Goal: Task Accomplishment & Management: Complete application form

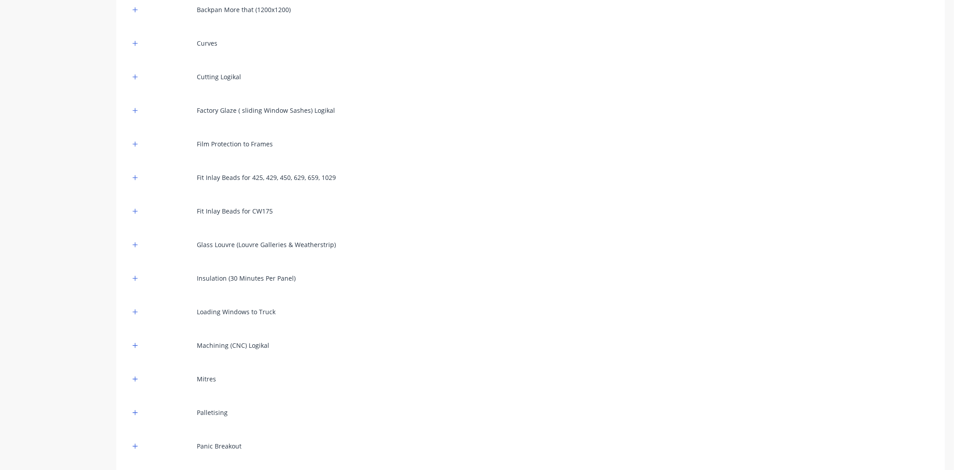
scroll to position [149, 0]
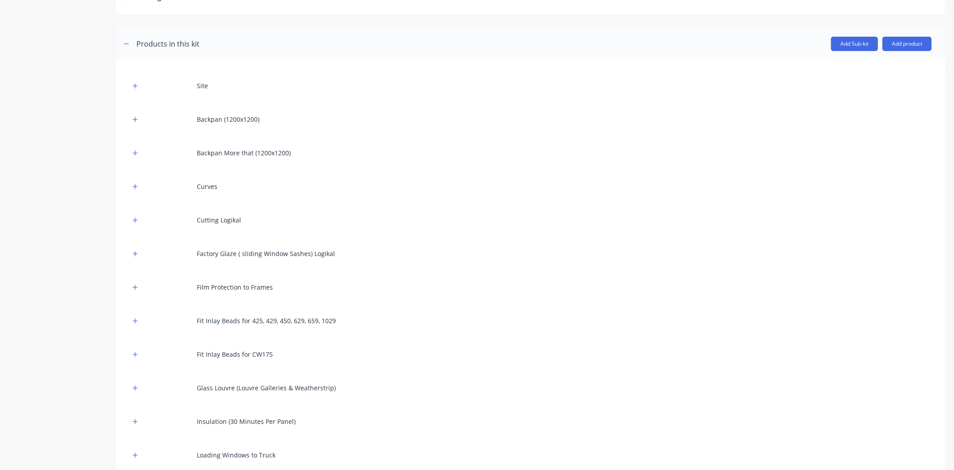
click at [244, 115] on div "Backpan (1200x1200)" at bounding box center [228, 118] width 63 height 9
drag, startPoint x: 198, startPoint y: 115, endPoint x: 315, endPoint y: 119, distance: 116.8
click at [315, 119] on div "Backpan (1200x1200)" at bounding box center [531, 119] width 802 height 25
click at [307, 125] on div "Backpan (1200x1200)" at bounding box center [531, 119] width 802 height 25
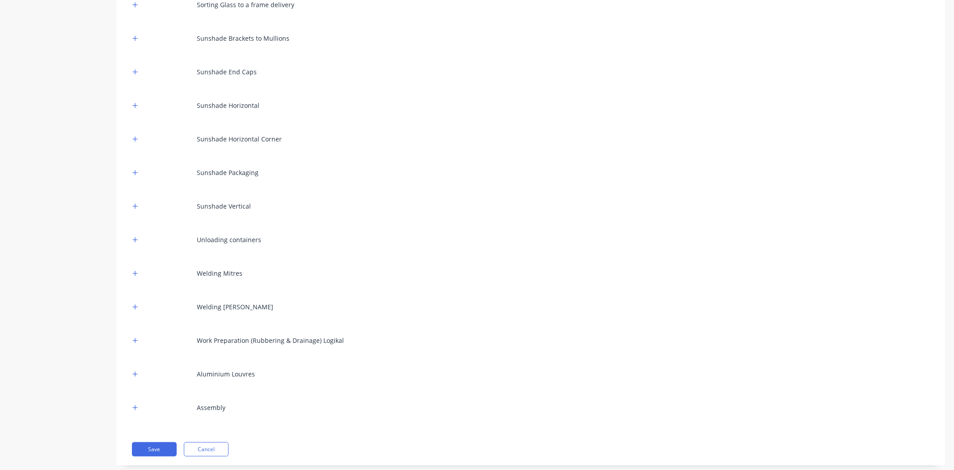
scroll to position [852, 0]
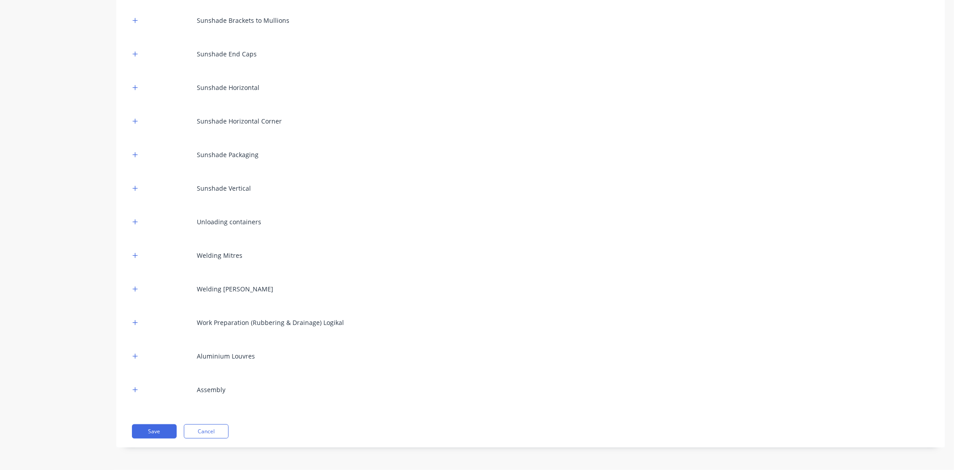
drag, startPoint x: 225, startPoint y: 388, endPoint x: 215, endPoint y: 389, distance: 10.8
click at [215, 389] on div "Assembly" at bounding box center [211, 389] width 29 height 9
drag, startPoint x: 211, startPoint y: 349, endPoint x: 201, endPoint y: 352, distance: 9.9
click at [216, 352] on div "Aluminium Louvres" at bounding box center [531, 355] width 802 height 25
drag, startPoint x: 199, startPoint y: 352, endPoint x: 261, endPoint y: 354, distance: 61.8
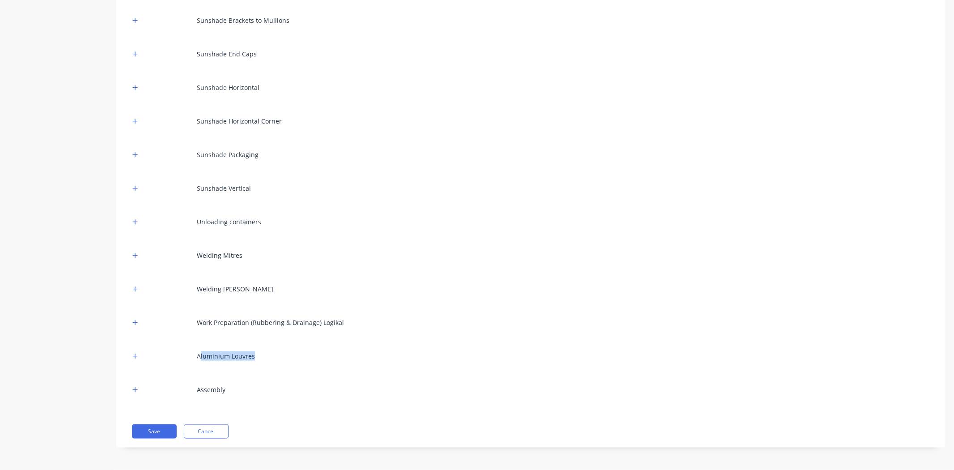
click at [262, 355] on div "Aluminium Louvres" at bounding box center [531, 355] width 802 height 25
click at [132, 355] on button "button" at bounding box center [135, 355] width 11 height 11
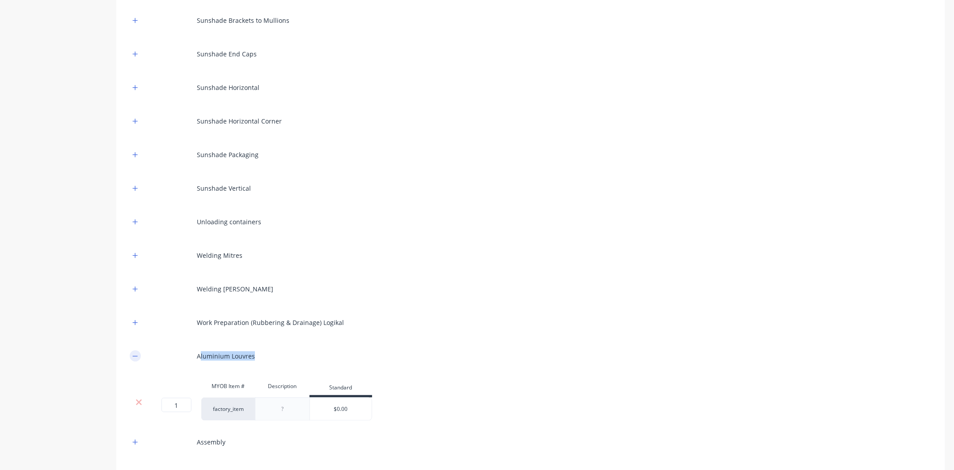
click at [132, 355] on icon "button" at bounding box center [134, 356] width 5 height 6
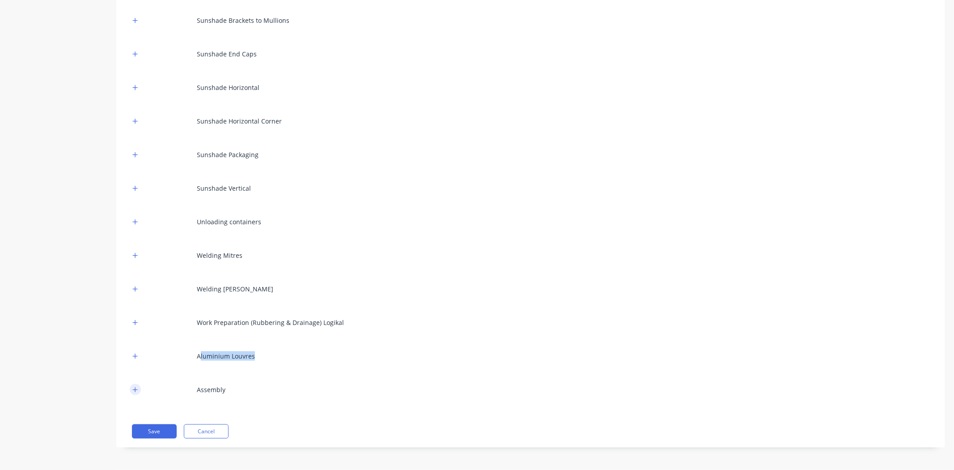
click at [136, 388] on icon "button" at bounding box center [134, 389] width 5 height 6
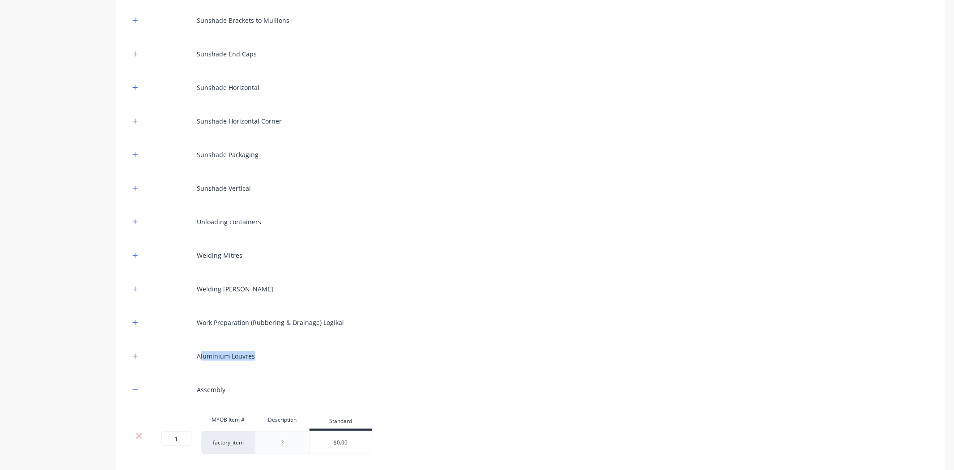
scroll to position [904, 0]
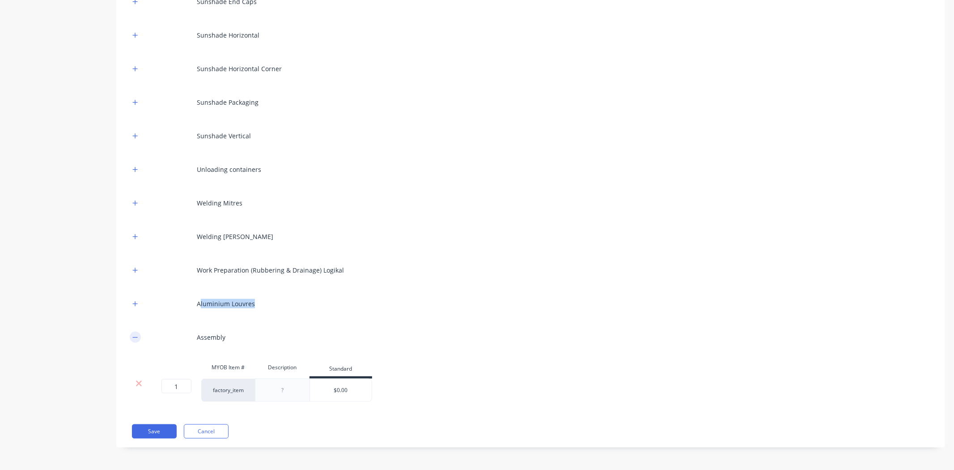
click at [134, 340] on icon "button" at bounding box center [134, 337] width 5 height 6
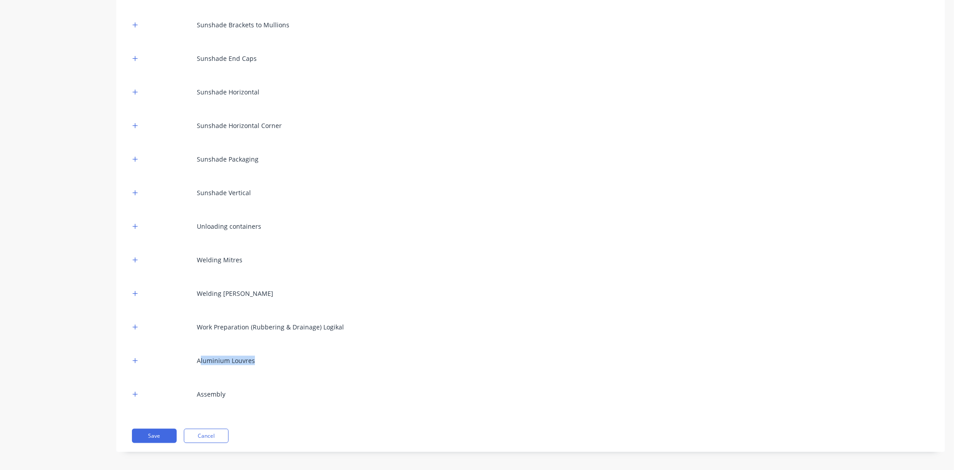
scroll to position [852, 0]
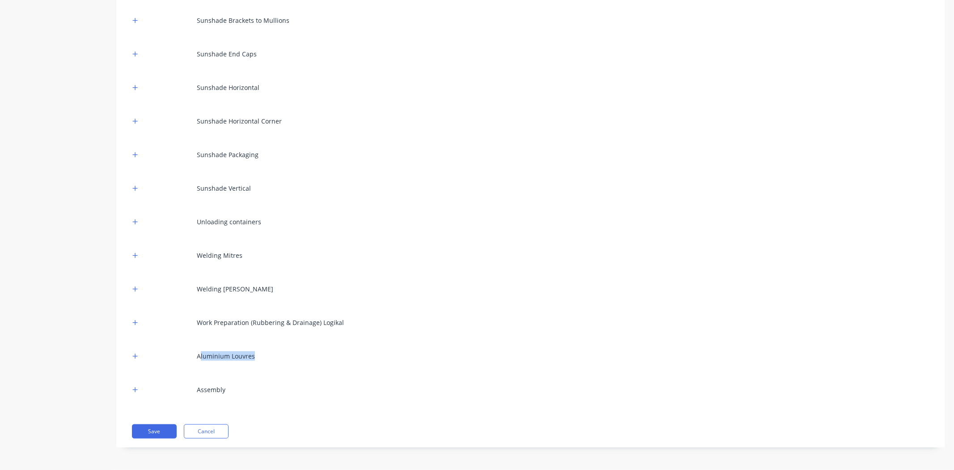
click at [208, 355] on div "Aluminium Louvres" at bounding box center [226, 355] width 58 height 9
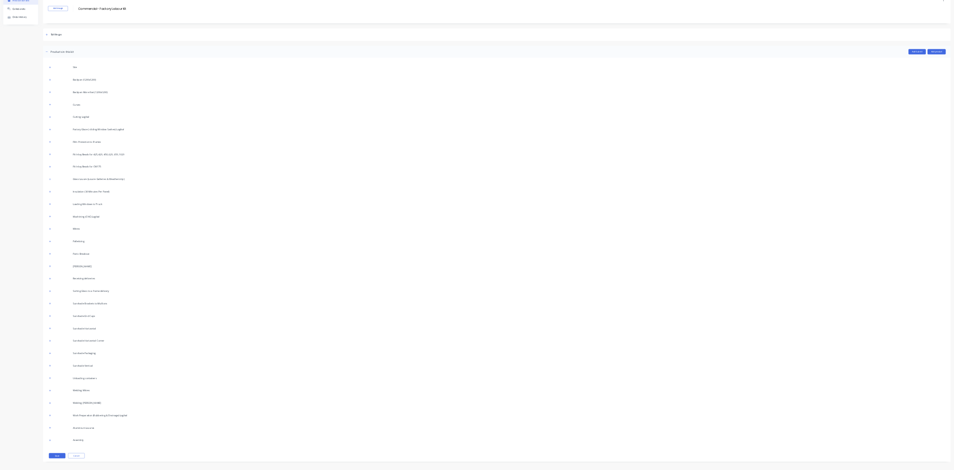
scroll to position [0, 0]
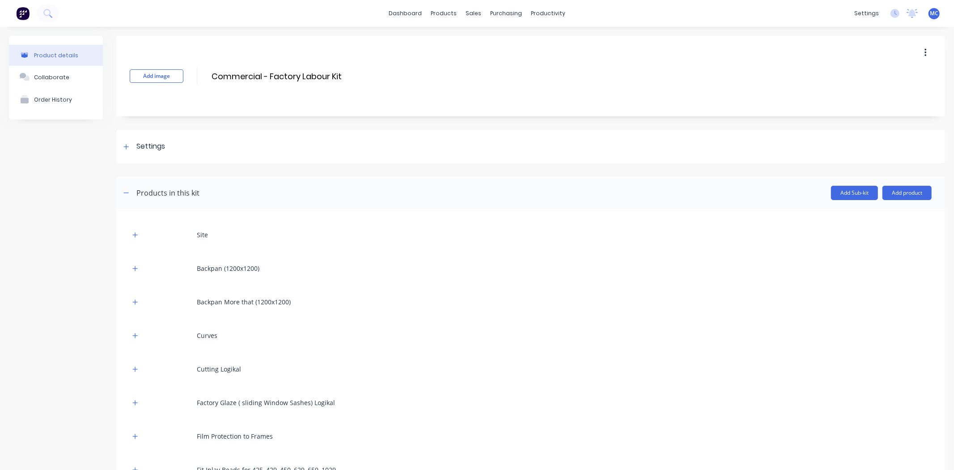
click at [316, 279] on div "Backpan (1200x1200)" at bounding box center [531, 268] width 802 height 25
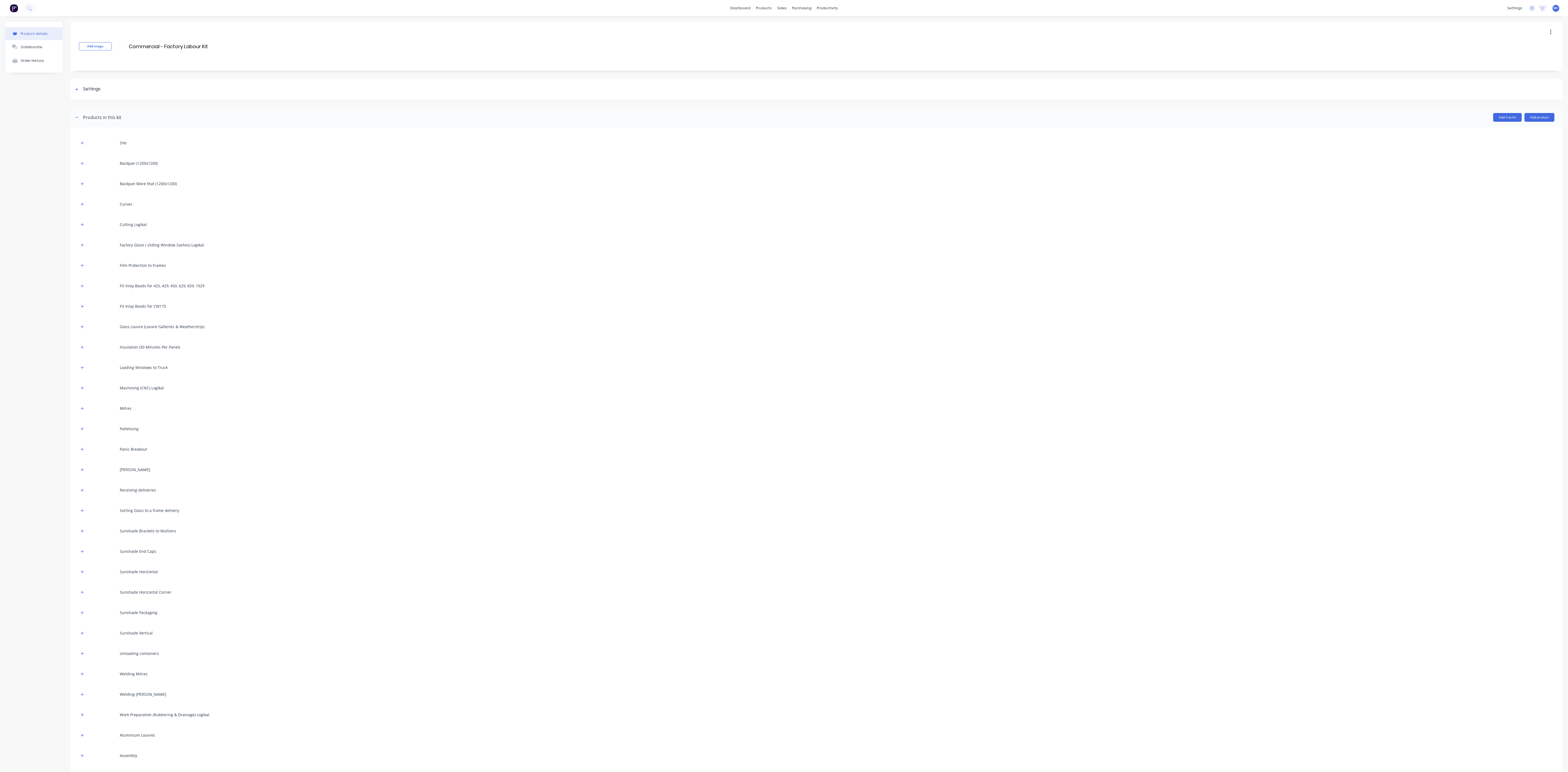
scroll to position [34, 0]
click at [580, 286] on div "Palletising" at bounding box center [817, 396] width 1475 height 15
click at [580, 286] on div "Sorting Glass to a frame delivery" at bounding box center [817, 478] width 1475 height 15
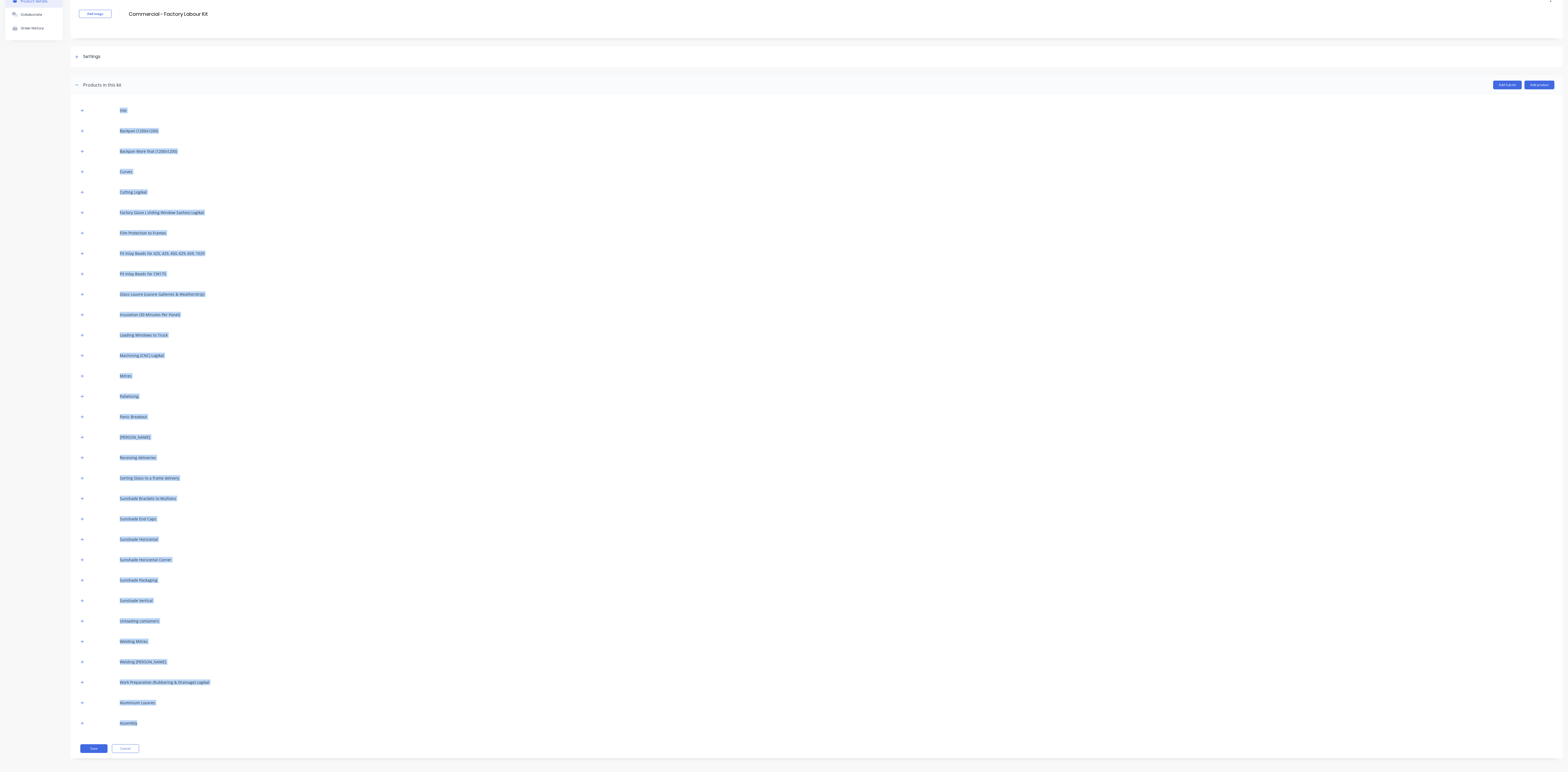
drag, startPoint x: 163, startPoint y: 212, endPoint x: 220, endPoint y: 729, distance: 520.1
click at [220, 286] on div "Site Backpan (1200x1200) Backpan More that (1200x1200) Curves Cutting Logikal F…" at bounding box center [817, 416] width 1475 height 628
copy div "Site Backpan (1200x1200) Backpan More that (1200x1200) Curves Cutting Logikal F…"
click at [580, 286] on div "Mitres" at bounding box center [817, 376] width 1475 height 15
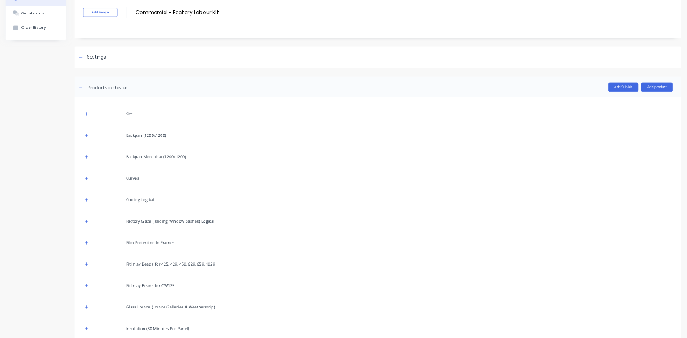
scroll to position [57, 0]
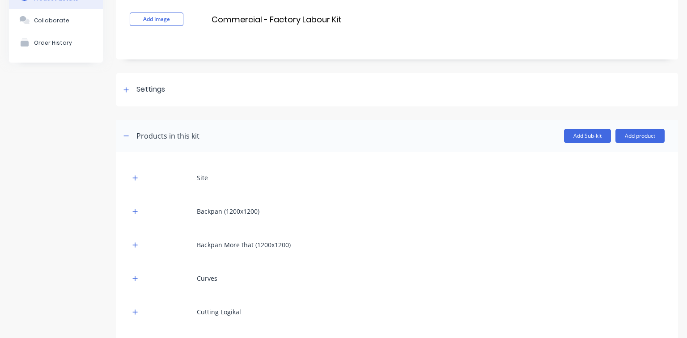
click at [624, 132] on button "Add product" at bounding box center [639, 136] width 49 height 14
click at [360, 200] on div "Backpan (1200x1200)" at bounding box center [397, 211] width 535 height 25
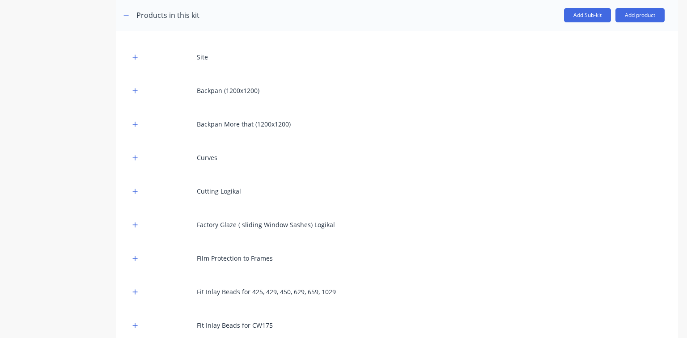
scroll to position [200, 0]
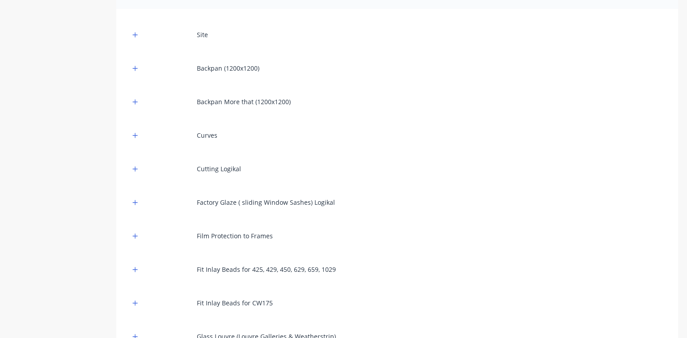
click at [210, 138] on div "Curves" at bounding box center [207, 135] width 21 height 9
click at [209, 136] on div "Curves" at bounding box center [207, 135] width 21 height 9
click at [140, 134] on button "button" at bounding box center [135, 135] width 11 height 11
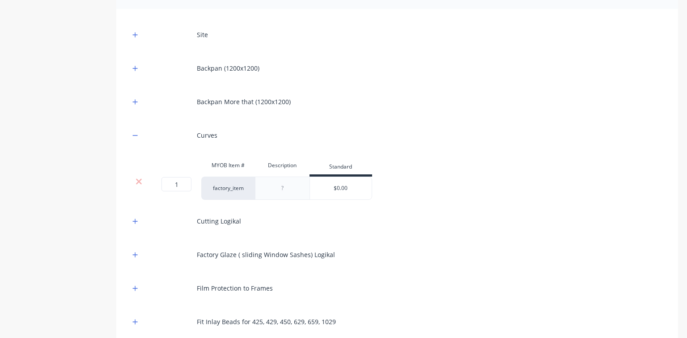
click at [205, 134] on div "Curves" at bounding box center [207, 135] width 21 height 9
click at [132, 135] on button "button" at bounding box center [135, 135] width 11 height 11
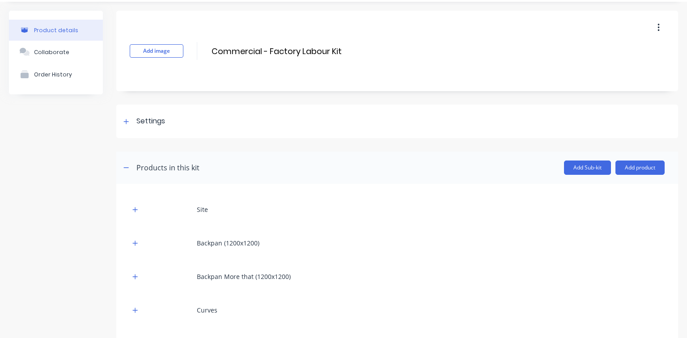
scroll to position [72, 0]
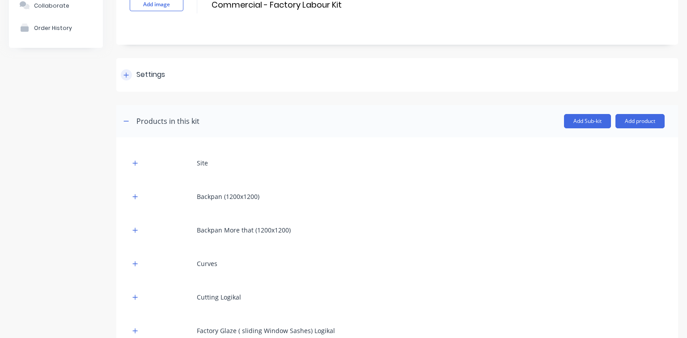
click at [126, 75] on icon at bounding box center [126, 74] width 5 height 5
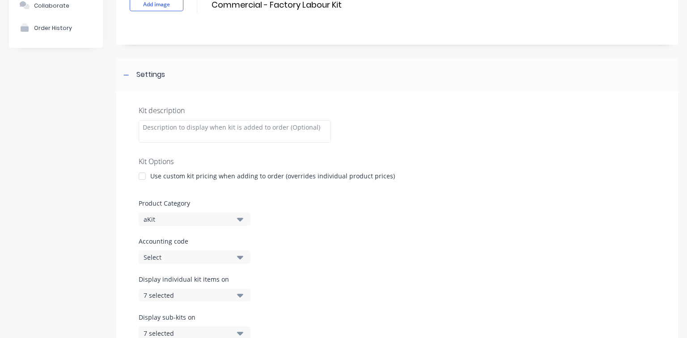
click at [237, 220] on icon "button" at bounding box center [240, 219] width 6 height 10
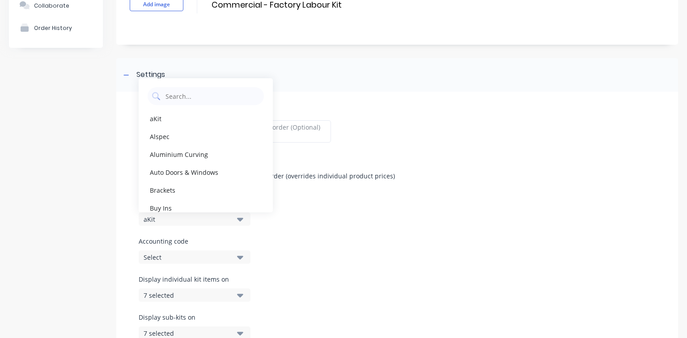
click at [314, 239] on label "Accounting code" at bounding box center [397, 241] width 517 height 9
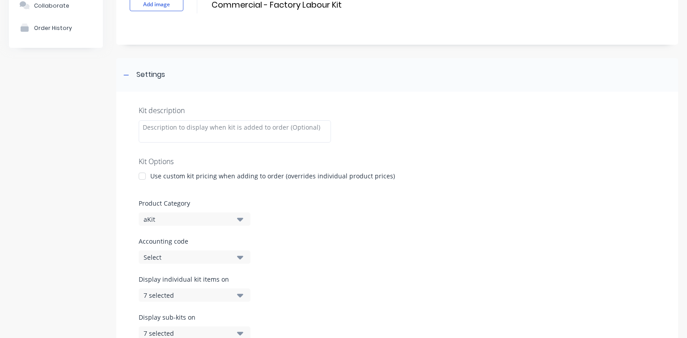
click at [242, 259] on icon "button" at bounding box center [240, 257] width 6 height 10
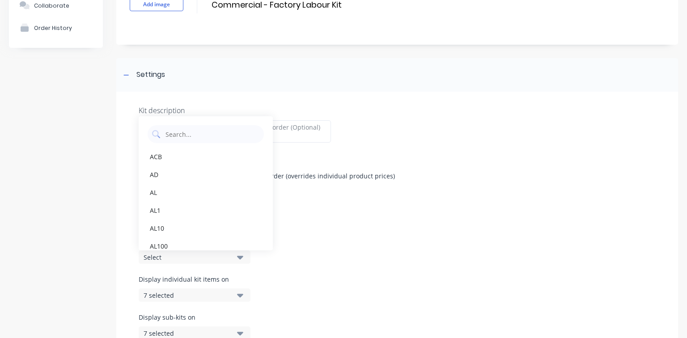
click at [242, 259] on icon "button" at bounding box center [240, 257] width 6 height 10
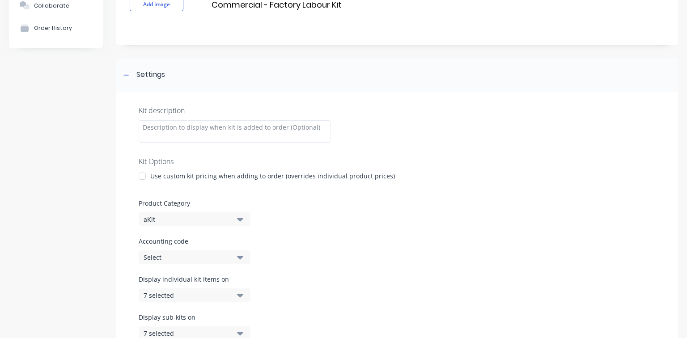
scroll to position [107, 0]
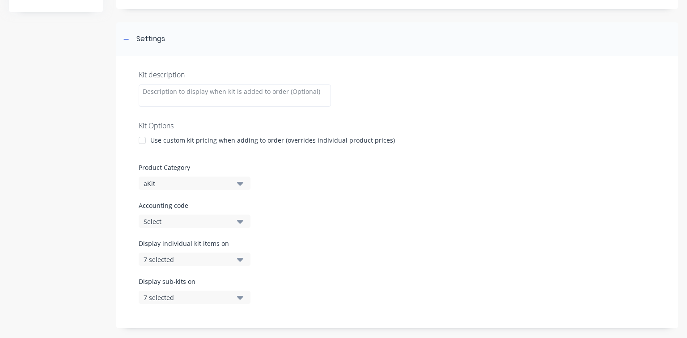
click at [241, 258] on icon "button" at bounding box center [240, 260] width 6 height 4
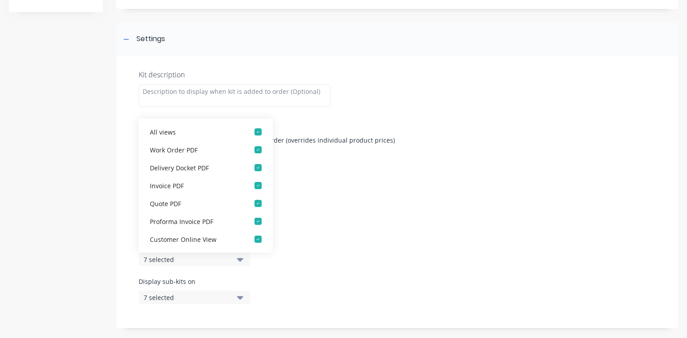
click at [241, 258] on icon "button" at bounding box center [240, 260] width 6 height 4
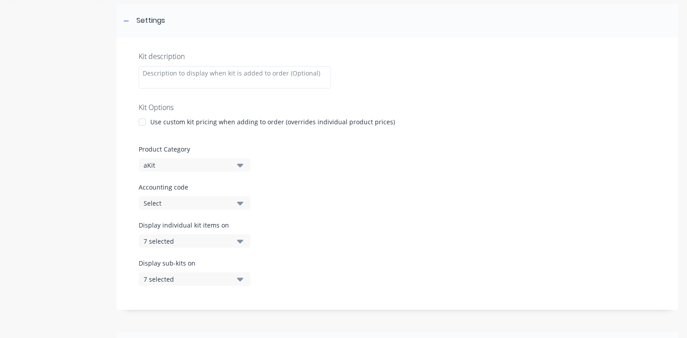
scroll to position [143, 0]
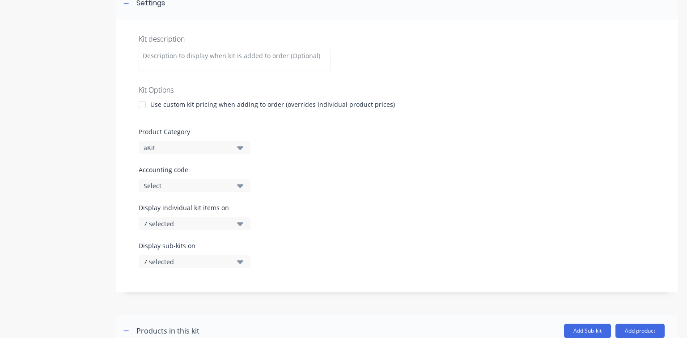
click at [240, 258] on icon "button" at bounding box center [240, 262] width 6 height 10
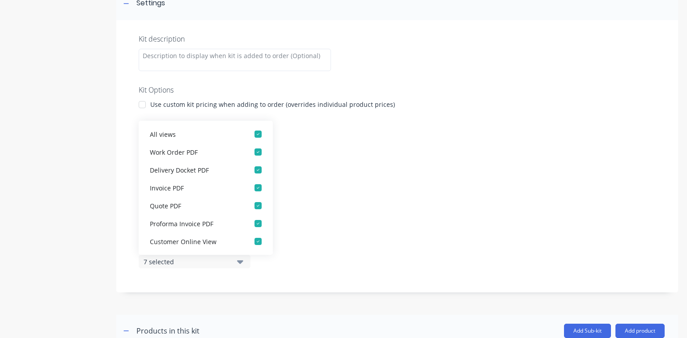
click at [299, 247] on div "Display sub-kits on 7 selected" at bounding box center [397, 260] width 517 height 38
click at [288, 258] on div "Display sub-kits on 7 selected" at bounding box center [397, 260] width 517 height 38
drag, startPoint x: 317, startPoint y: 260, endPoint x: 263, endPoint y: 282, distance: 58.6
click at [308, 267] on div "Display sub-kits on 7 selected" at bounding box center [397, 260] width 517 height 38
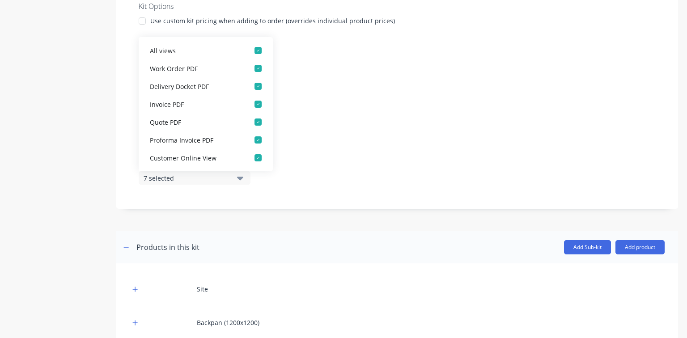
scroll to position [358, 0]
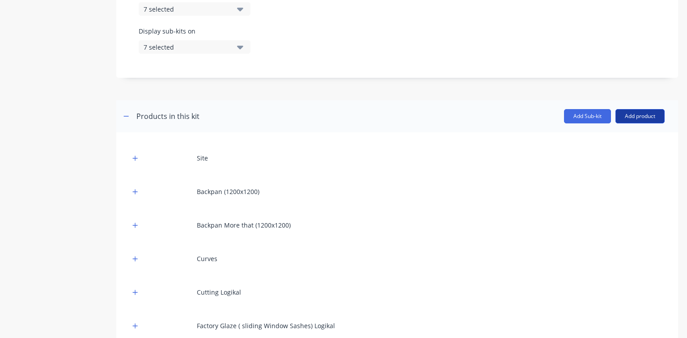
click at [619, 116] on button "Add product" at bounding box center [639, 116] width 49 height 14
click at [568, 116] on button "Add Sub-kit" at bounding box center [587, 116] width 47 height 14
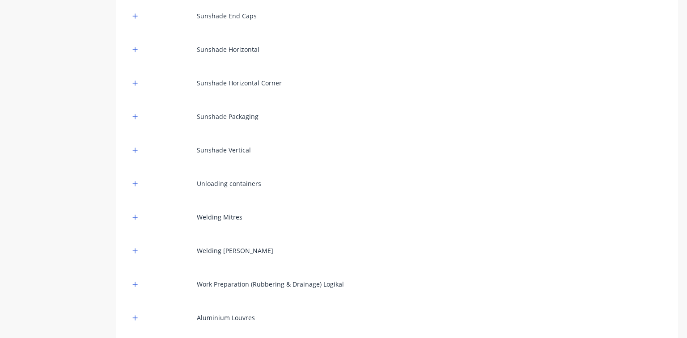
scroll to position [1255, 0]
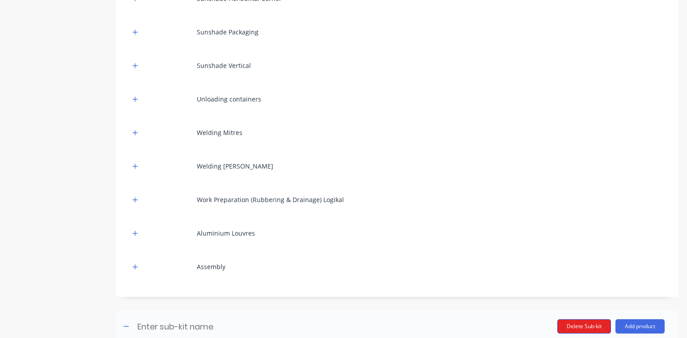
click at [567, 326] on button "Delete Sub-kit" at bounding box center [584, 326] width 54 height 14
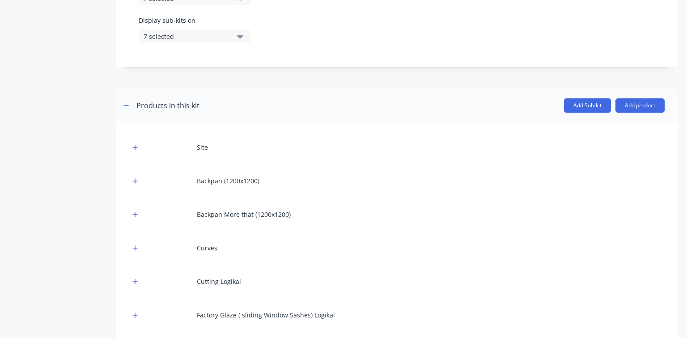
scroll to position [361, 0]
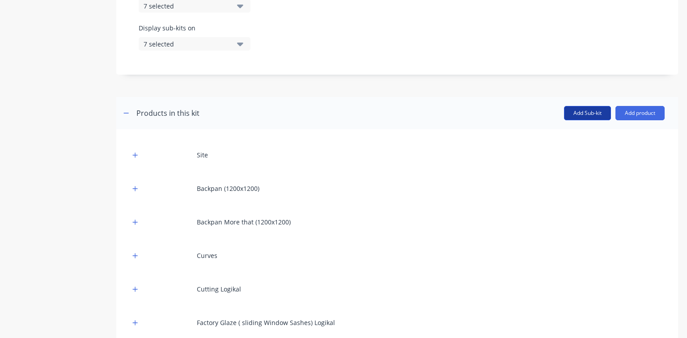
click at [596, 117] on button "Add Sub-kit" at bounding box center [587, 113] width 47 height 14
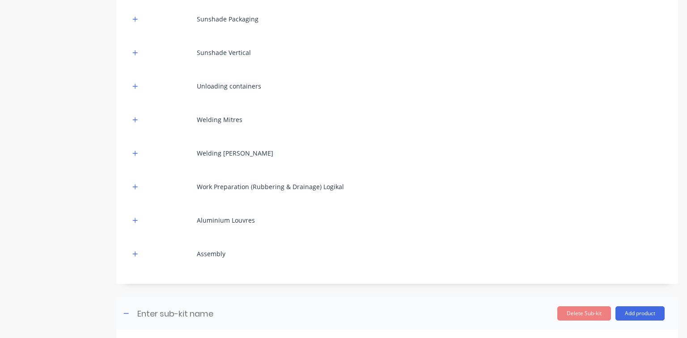
scroll to position [1331, 0]
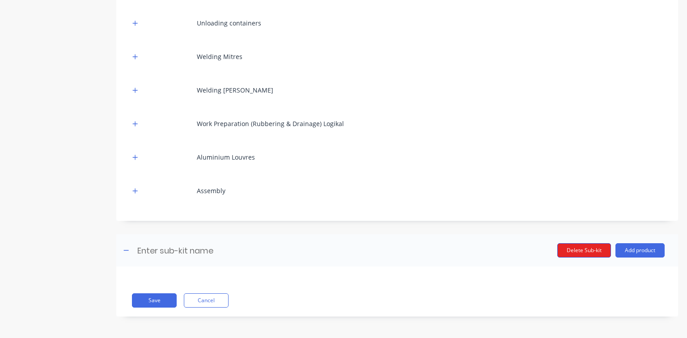
click at [585, 248] on button "Delete Sub-kit" at bounding box center [584, 250] width 54 height 14
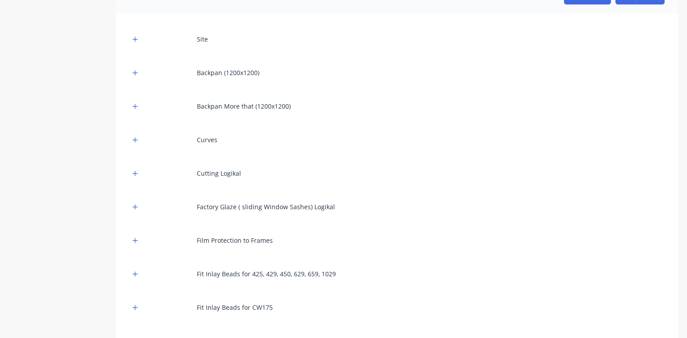
scroll to position [298, 0]
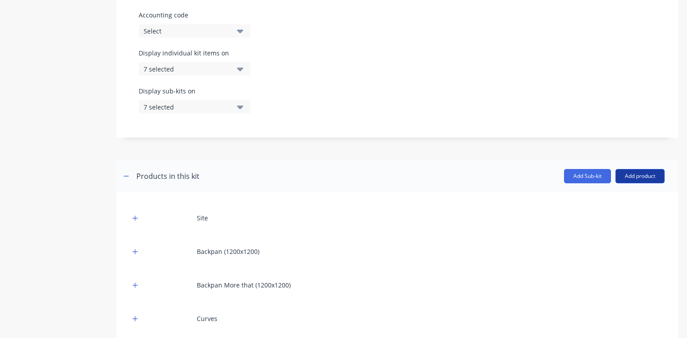
click at [619, 177] on button "Add product" at bounding box center [639, 176] width 49 height 14
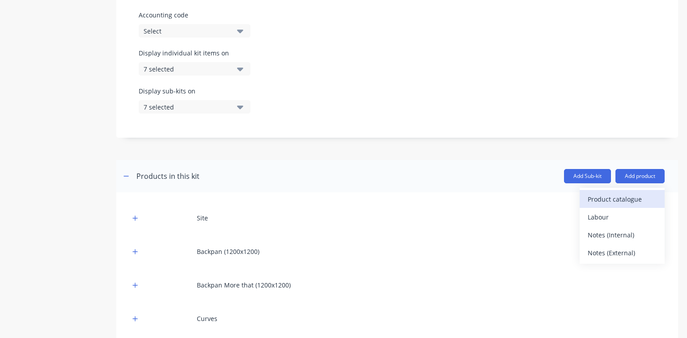
click at [621, 195] on div "Product catalogue" at bounding box center [622, 199] width 69 height 13
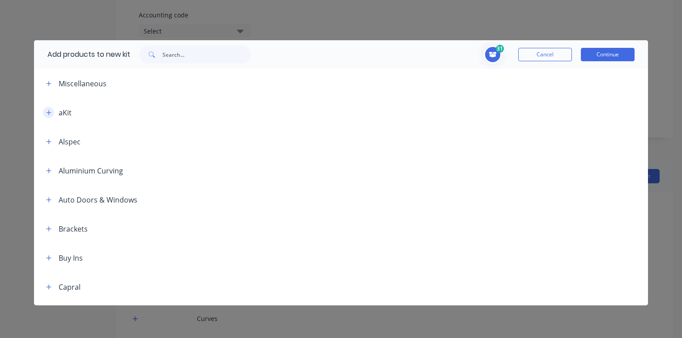
click at [49, 110] on icon "button" at bounding box center [48, 113] width 5 height 6
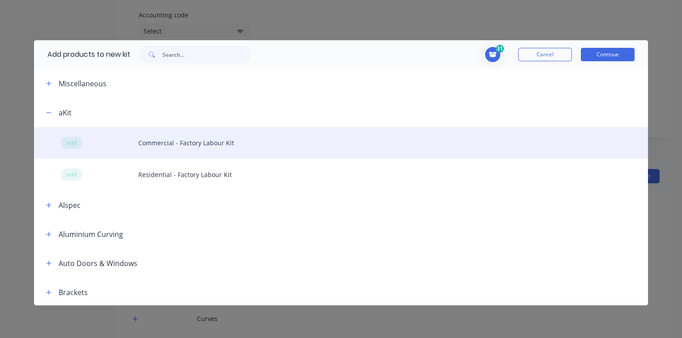
click at [161, 140] on div "add Commercial - Factory Labour Kit" at bounding box center [341, 143] width 614 height 32
click at [67, 142] on span "add" at bounding box center [71, 143] width 11 height 9
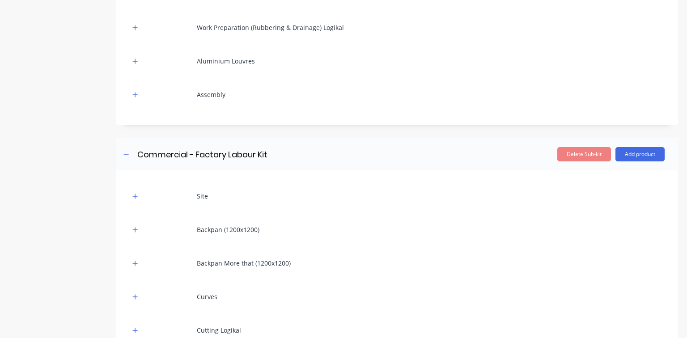
scroll to position [1478, 0]
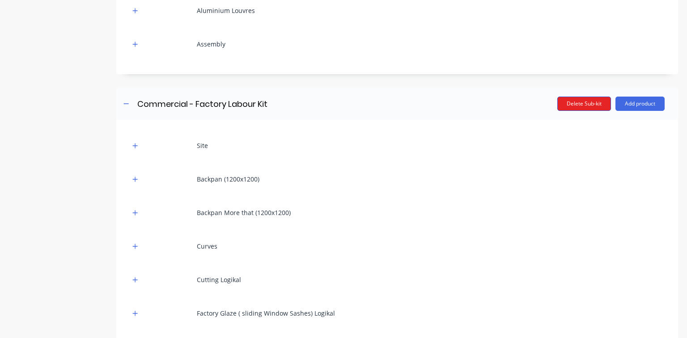
click at [578, 100] on button "Delete Sub-kit" at bounding box center [584, 104] width 54 height 14
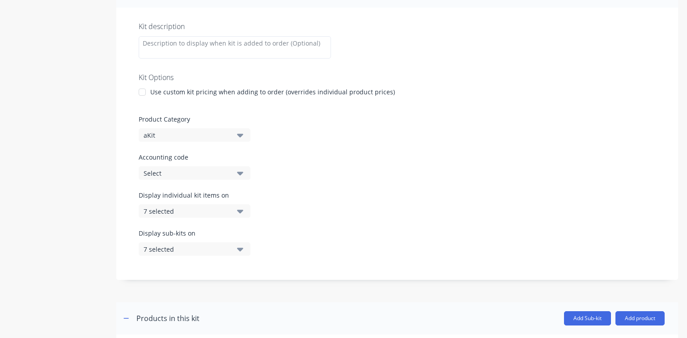
scroll to position [155, 0]
click at [419, 151] on div "Kit description Kit Options Use custom kit pricing when adding to order (overri…" at bounding box center [397, 144] width 562 height 272
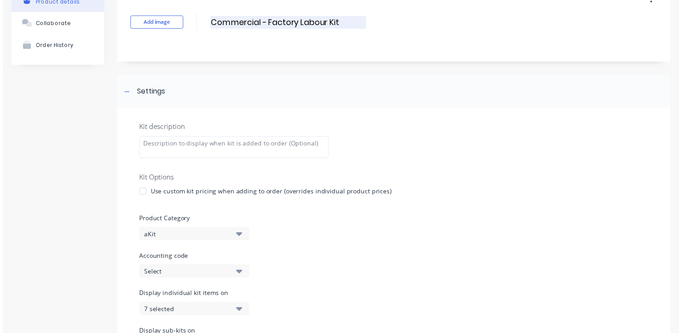
scroll to position [0, 0]
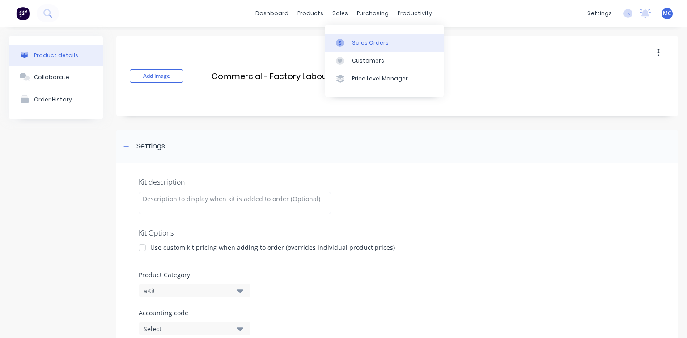
click at [356, 41] on div "Sales Orders" at bounding box center [370, 43] width 37 height 8
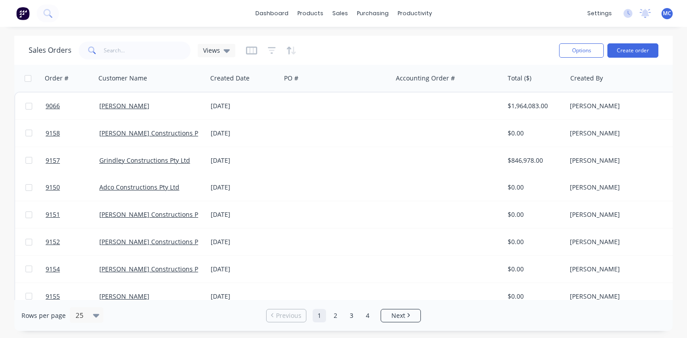
click at [102, 47] on span at bounding box center [91, 51] width 25 height 18
click at [104, 51] on input "text" at bounding box center [147, 51] width 87 height 18
type input "9008"
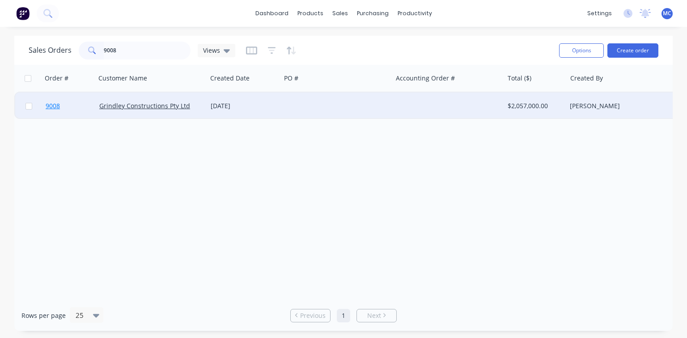
click at [54, 104] on span "9008" at bounding box center [53, 106] width 14 height 9
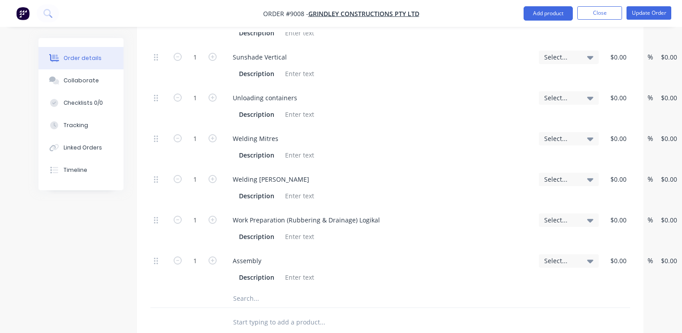
scroll to position [1304, 0]
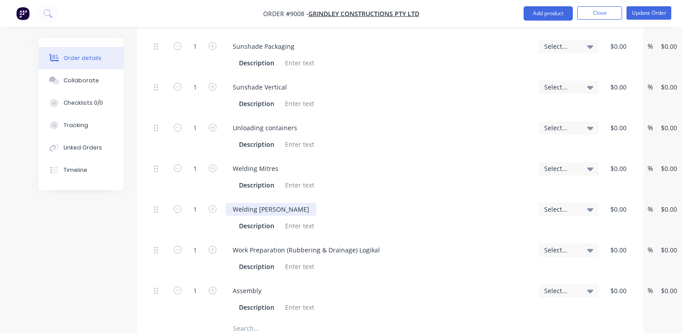
click at [250, 203] on div "Welding [PERSON_NAME]" at bounding box center [270, 209] width 91 height 13
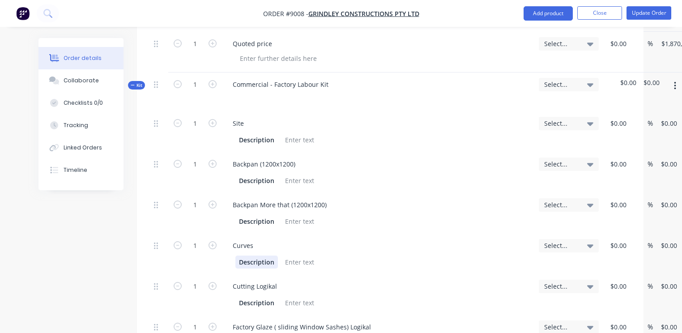
scroll to position [302, 0]
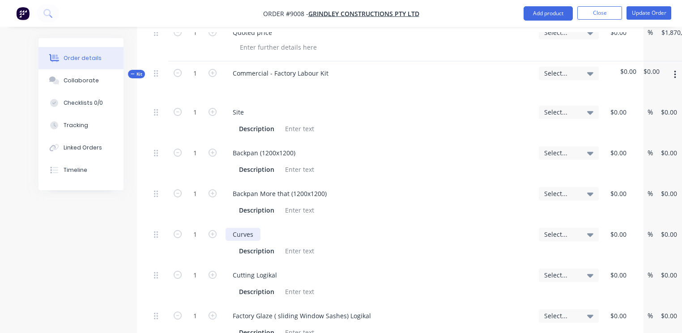
click at [249, 228] on div "Curves" at bounding box center [242, 234] width 35 height 13
click at [253, 228] on div "Curves" at bounding box center [242, 234] width 35 height 13
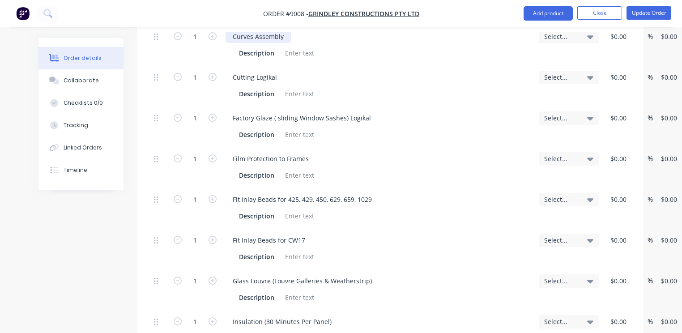
scroll to position [517, 0]
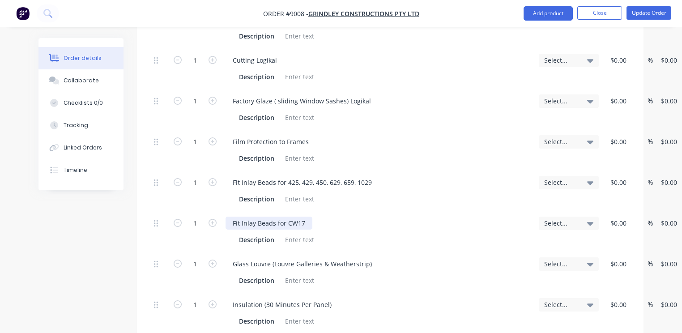
click at [303, 216] on div "Fit Inlay Beads for CW17" at bounding box center [268, 222] width 87 height 13
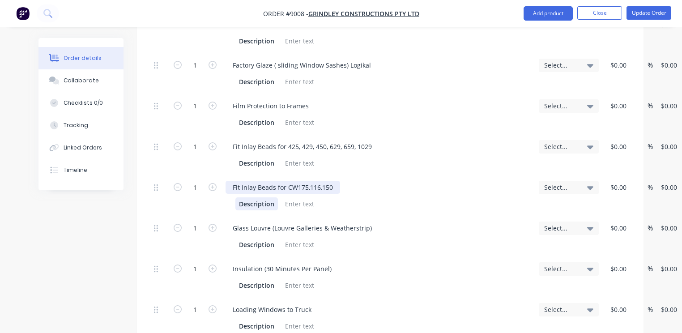
scroll to position [553, 0]
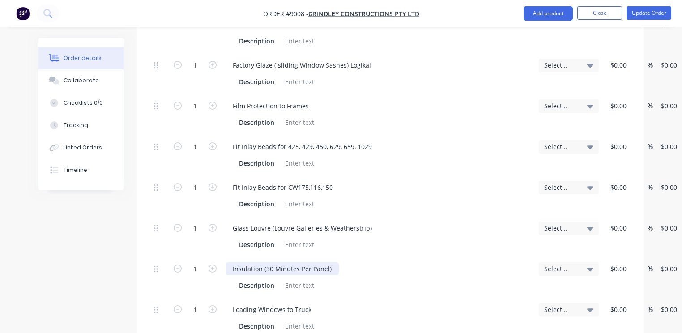
click at [271, 262] on div "Insulation (30 Minutes Per Panel)" at bounding box center [281, 268] width 113 height 13
click at [339, 242] on div "Glass Louvre (Louvre Galleries & Weatherstrip) Description" at bounding box center [378, 236] width 313 height 41
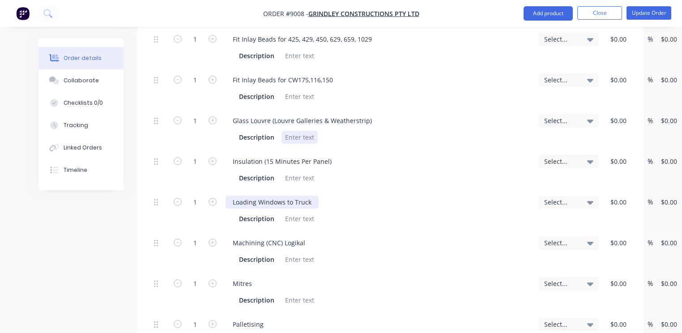
scroll to position [696, 0]
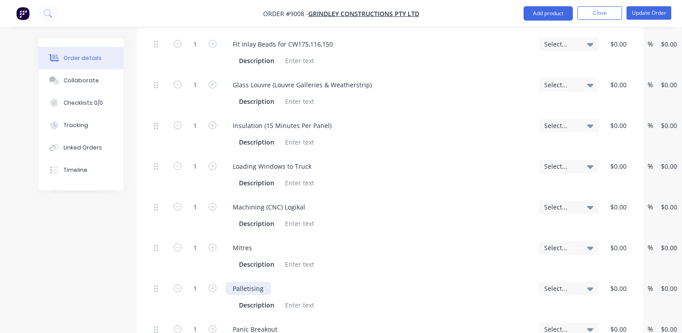
click at [265, 282] on div "Palletising" at bounding box center [247, 288] width 45 height 13
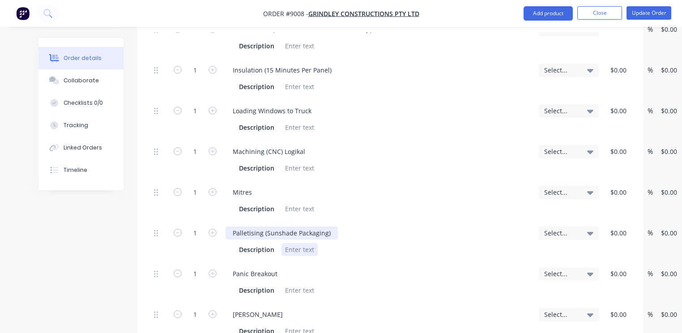
scroll to position [767, 0]
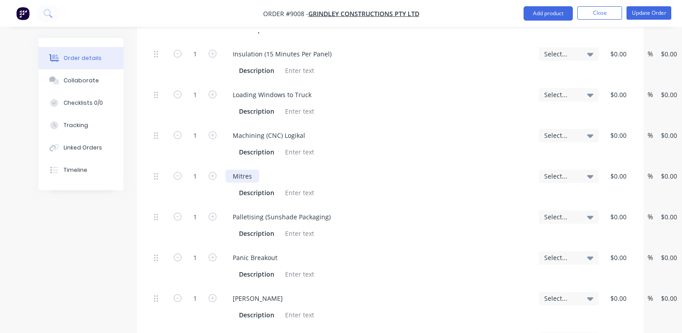
drag, startPoint x: 255, startPoint y: 167, endPoint x: 227, endPoint y: 167, distance: 28.2
click at [227, 169] on div "Mitres" at bounding box center [242, 175] width 34 height 13
drag, startPoint x: 253, startPoint y: 166, endPoint x: 225, endPoint y: 167, distance: 28.2
click at [225, 167] on div "Mitres Description" at bounding box center [378, 184] width 313 height 41
paste div
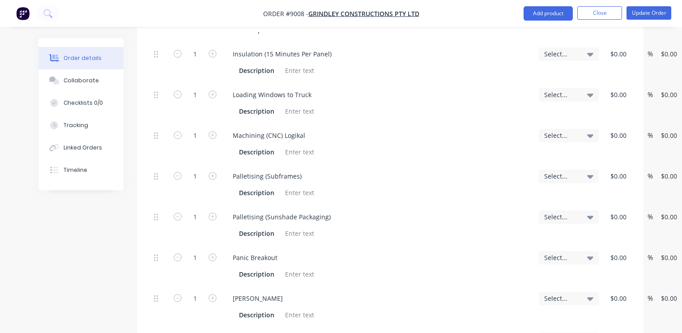
click at [313, 246] on div "Panic Breakout Description" at bounding box center [378, 266] width 313 height 41
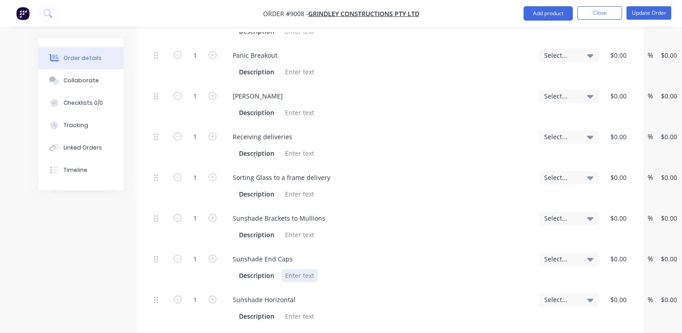
scroll to position [982, 0]
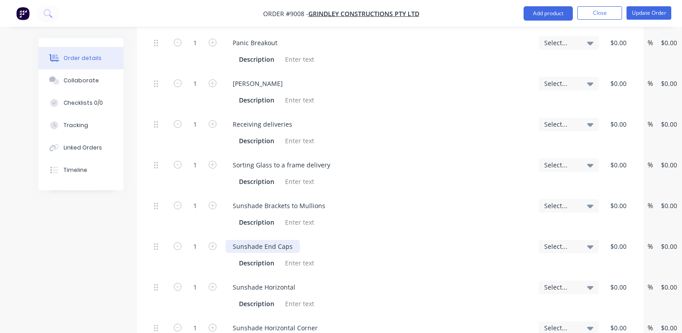
click at [295, 240] on div "Sunshade End Caps" at bounding box center [262, 246] width 74 height 13
click at [296, 280] on div "Sunshade Horizontal" at bounding box center [263, 286] width 77 height 13
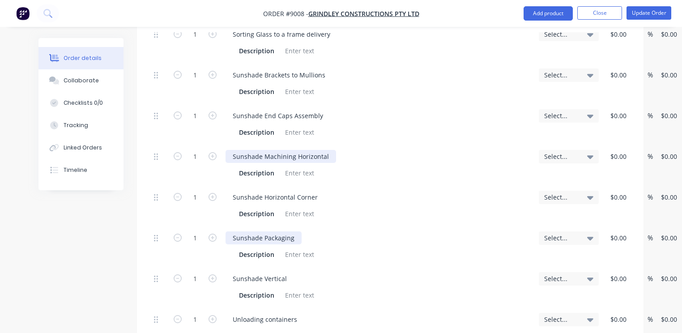
scroll to position [1125, 0]
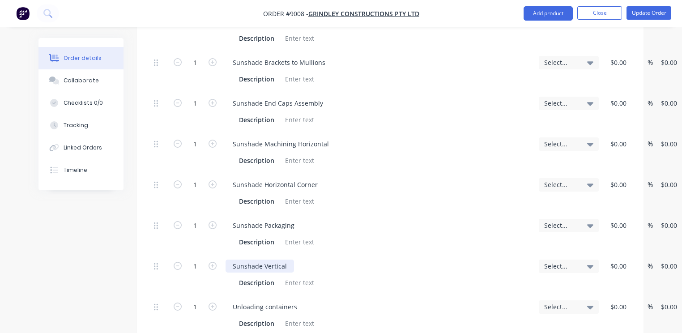
click at [264, 259] on div "Sunshade Vertical" at bounding box center [259, 265] width 68 height 13
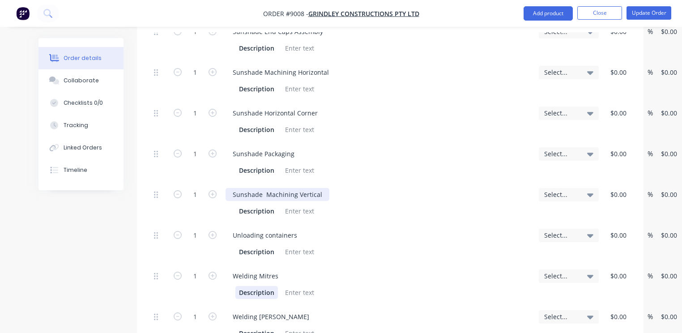
scroll to position [1233, 0]
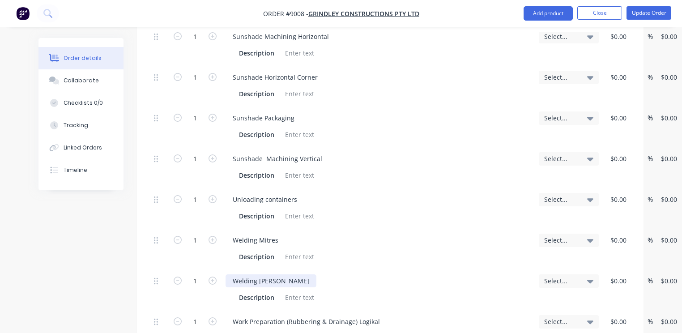
click at [271, 274] on div "Welding [PERSON_NAME]" at bounding box center [270, 280] width 91 height 13
click at [275, 274] on div "Welding [PERSON_NAME]" at bounding box center [270, 280] width 91 height 13
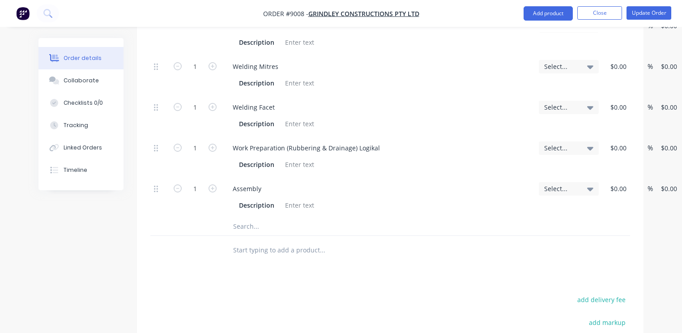
scroll to position [1411, 0]
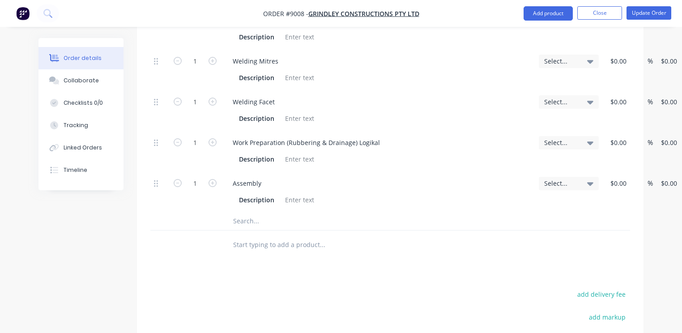
click at [250, 212] on input "text" at bounding box center [322, 221] width 179 height 18
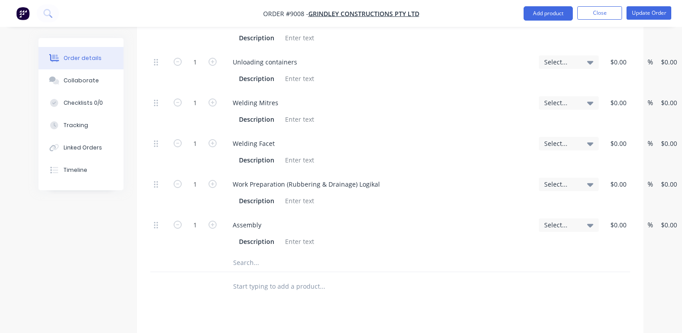
scroll to position [1376, 0]
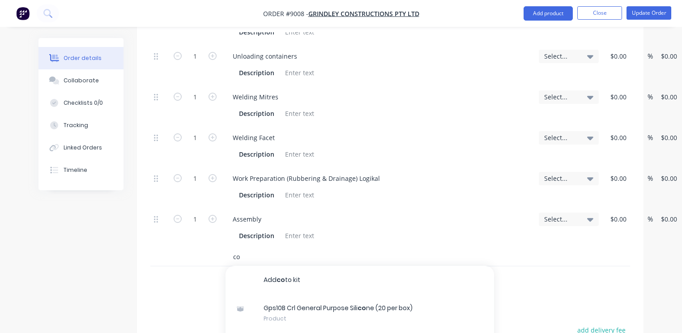
type input "c"
type input "a"
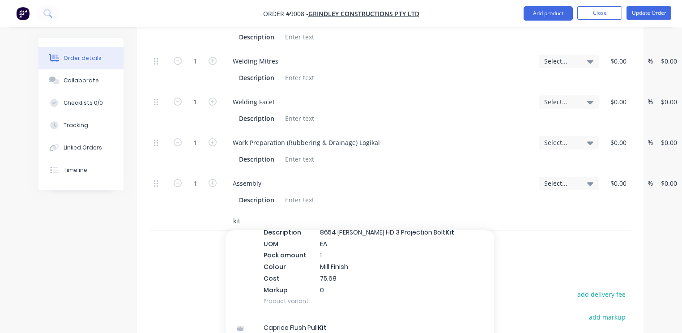
scroll to position [1181, 0]
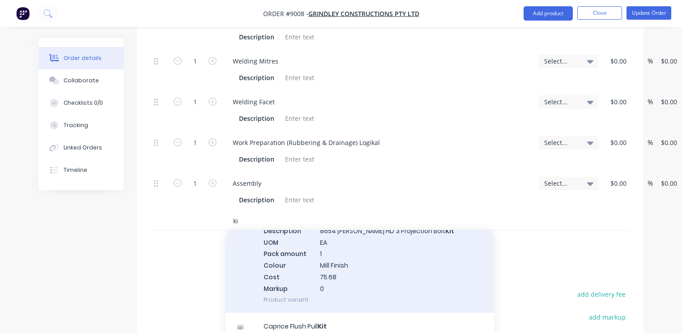
type input "k"
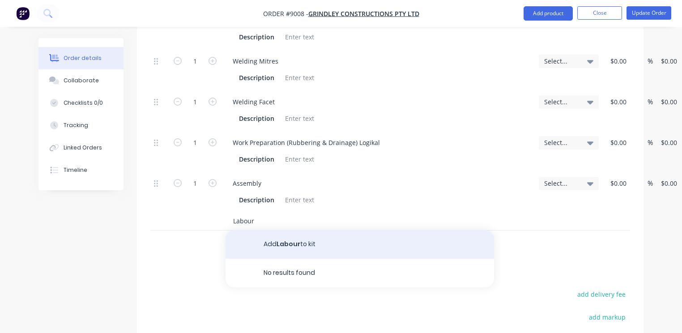
type input "Labour"
click at [308, 230] on button "Add Labour to kit" at bounding box center [359, 244] width 268 height 29
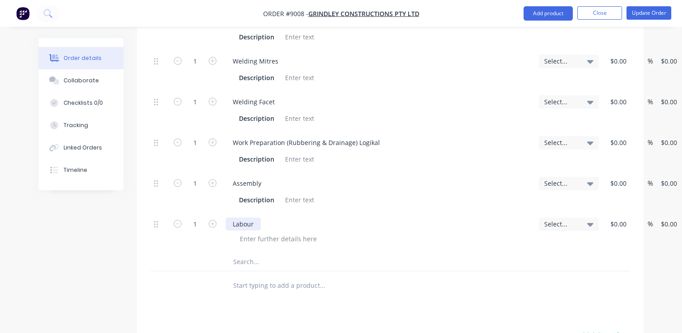
click at [253, 217] on div "Labour" at bounding box center [242, 223] width 35 height 13
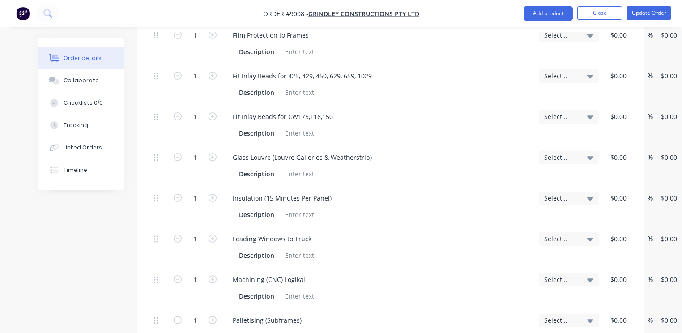
scroll to position [589, 0]
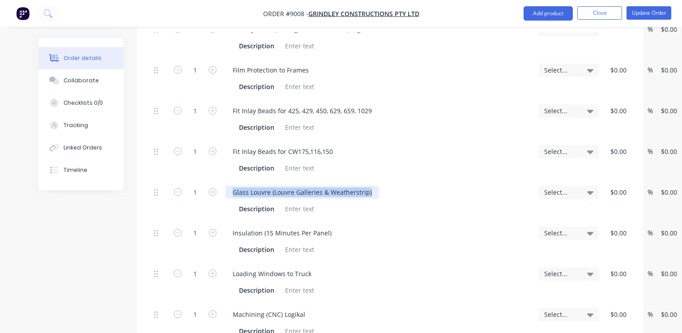
drag, startPoint x: 370, startPoint y: 182, endPoint x: 220, endPoint y: 196, distance: 150.9
click at [220, 196] on div "1 Glass Louvre (Louvre Galleries & Weatherstrip) Description Select... $0.00 $0…" at bounding box center [389, 200] width 479 height 41
paste div
click at [334, 186] on div "Fit Louvre Galleries & Weatherstrip" at bounding box center [284, 192] width 119 height 13
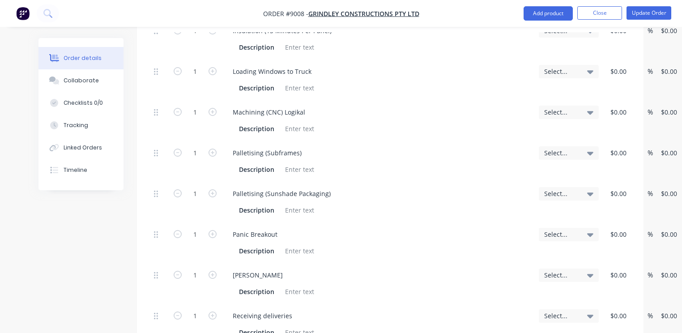
scroll to position [803, 0]
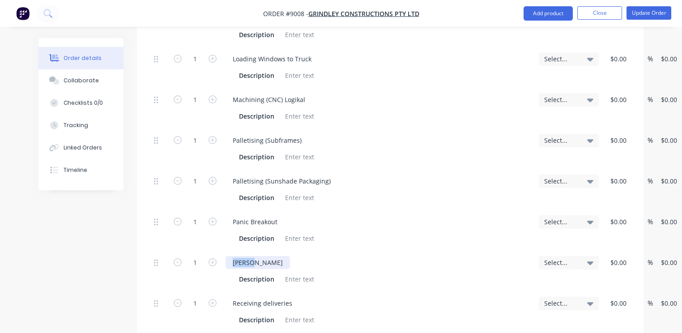
drag, startPoint x: 252, startPoint y: 253, endPoint x: 225, endPoint y: 254, distance: 27.7
click at [225, 254] on div "[PERSON_NAME] Description" at bounding box center [378, 270] width 313 height 41
drag, startPoint x: 254, startPoint y: 253, endPoint x: 225, endPoint y: 254, distance: 29.1
click at [225, 256] on div "[PERSON_NAME]" at bounding box center [257, 262] width 64 height 13
paste div
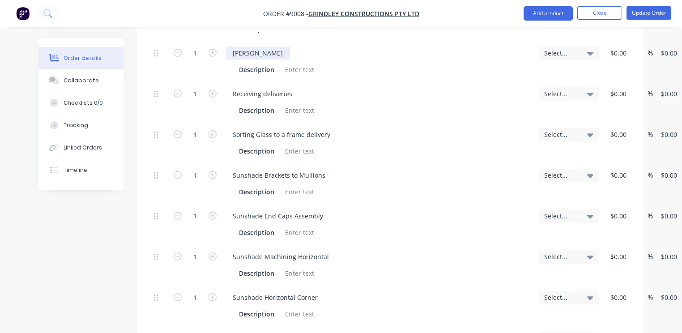
scroll to position [1018, 0]
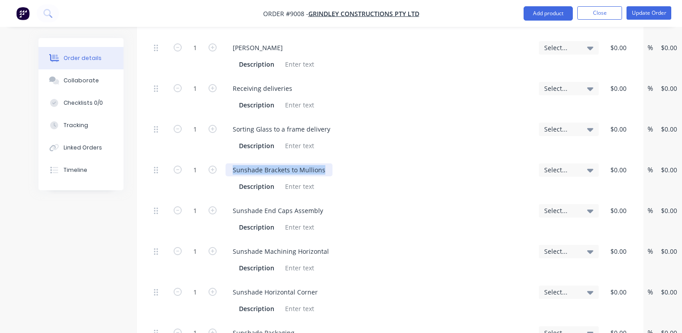
drag, startPoint x: 230, startPoint y: 157, endPoint x: 323, endPoint y: 154, distance: 93.1
click at [323, 163] on div "Sunshade Brackets to Mullions" at bounding box center [278, 169] width 107 height 13
paste div
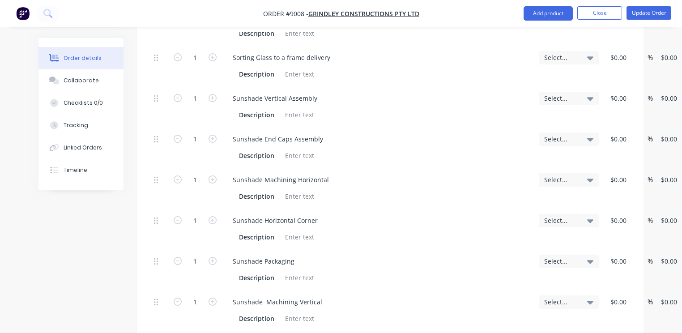
scroll to position [1054, 0]
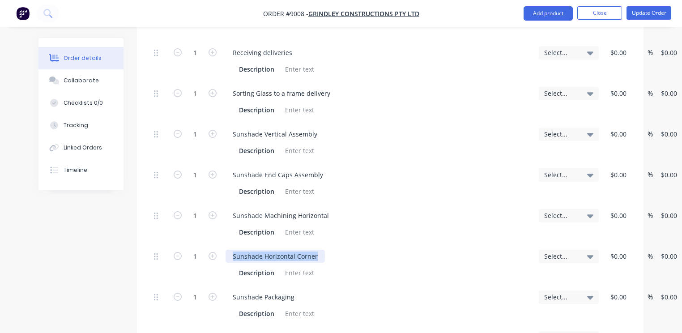
drag, startPoint x: 319, startPoint y: 245, endPoint x: 219, endPoint y: 248, distance: 100.7
click at [219, 248] on div "1 Sunshade Horizontal Corner Description Select... $0.00 $0.00 % $0.00 $0.00 $0…" at bounding box center [389, 264] width 479 height 41
paste div
drag, startPoint x: 294, startPoint y: 287, endPoint x: 229, endPoint y: 295, distance: 65.8
click at [229, 295] on div "Sunshade Packaging Description" at bounding box center [378, 305] width 313 height 41
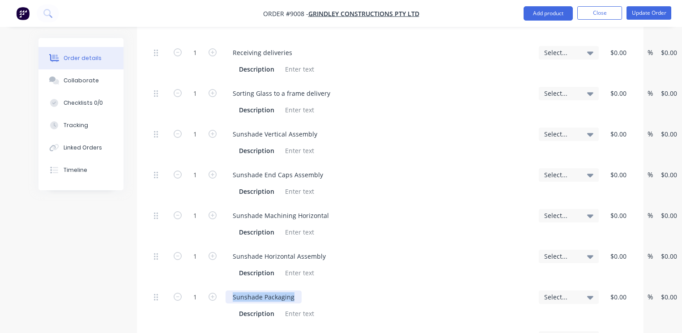
paste div
drag, startPoint x: 313, startPoint y: 286, endPoint x: 320, endPoint y: 292, distance: 9.3
click at [314, 290] on div "Sunshade Horizontal Mitred Assembly" at bounding box center [289, 296] width 129 height 13
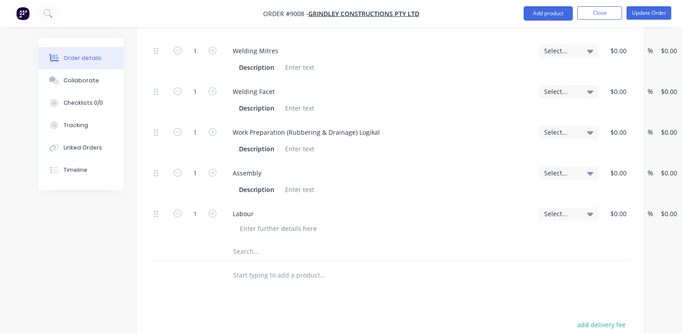
scroll to position [1447, 0]
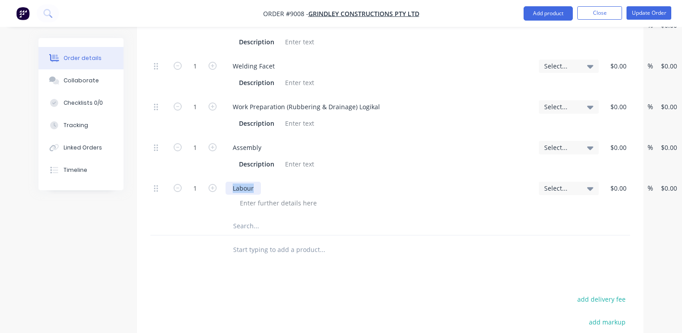
drag, startPoint x: 255, startPoint y: 177, endPoint x: 217, endPoint y: 179, distance: 38.6
click at [217, 179] on div "1 Labour Select... $0.00 $0.00 % $0.00 $0.00 $0.00 $0.00" at bounding box center [389, 196] width 479 height 41
click at [306, 182] on div "Aluminium Louvres" at bounding box center [378, 188] width 306 height 13
click at [311, 217] on input "text" at bounding box center [322, 226] width 179 height 18
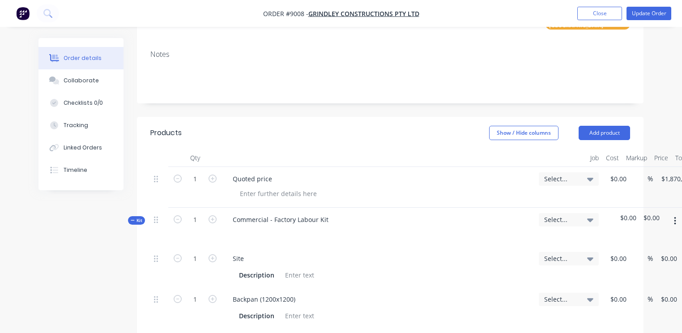
scroll to position [195, 0]
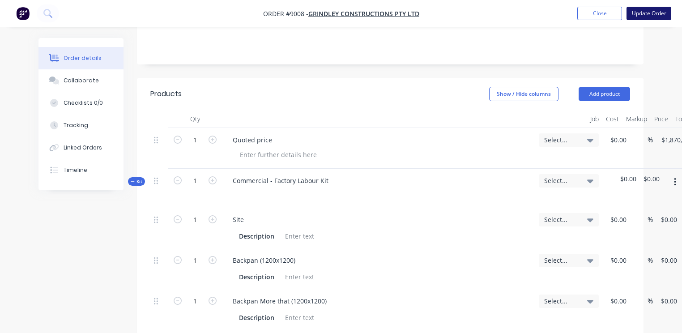
click at [644, 19] on button "Update Order" at bounding box center [648, 13] width 45 height 13
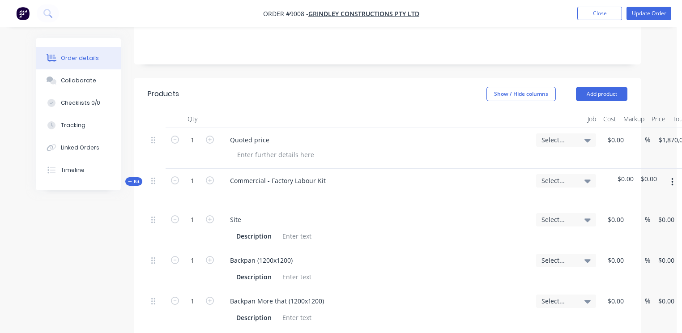
scroll to position [0, 0]
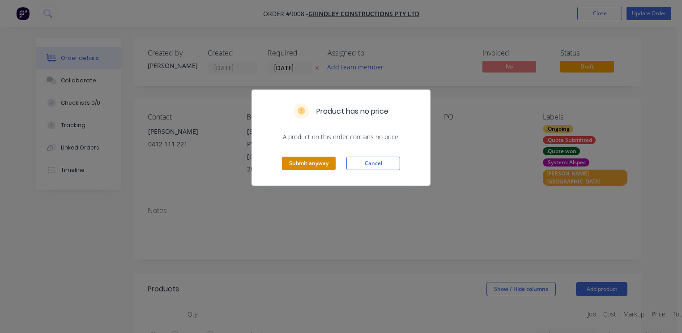
click at [316, 163] on button "Submit anyway" at bounding box center [309, 163] width 54 height 13
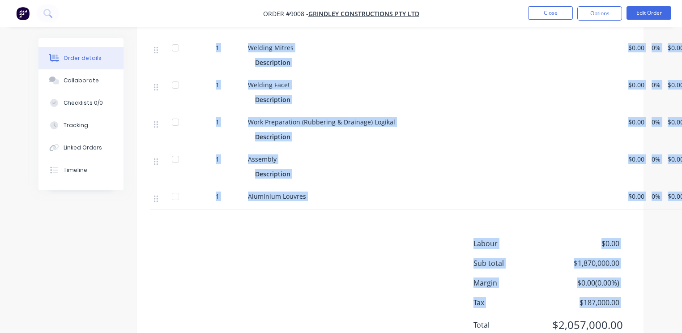
scroll to position [1326, 0]
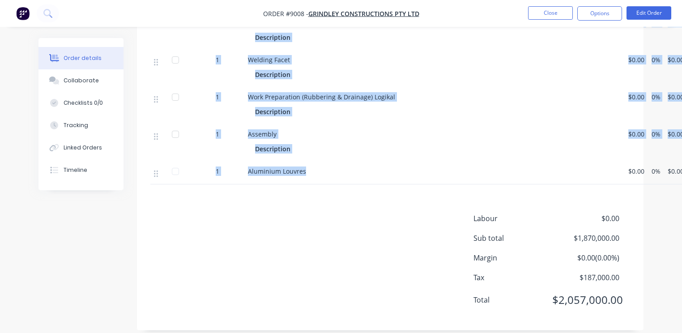
drag, startPoint x: 248, startPoint y: 166, endPoint x: 306, endPoint y: 166, distance: 58.1
copy div "Commercial - Factory Labour Kit $0.00 $0.00 1 Site Description $0.00 0% $0.00 $…"
click at [369, 148] on div "Assembly Description" at bounding box center [400, 142] width 313 height 37
click at [335, 161] on div "Aluminium Louvres" at bounding box center [400, 172] width 313 height 23
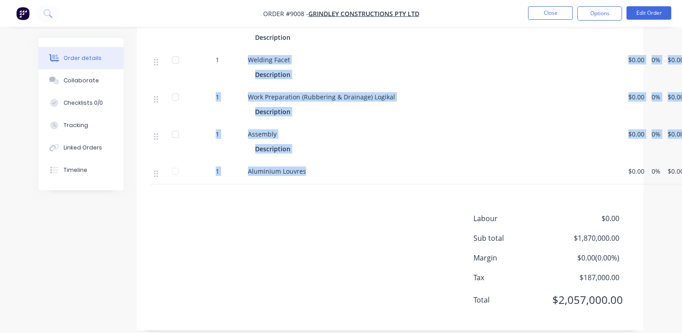
drag, startPoint x: 306, startPoint y: 160, endPoint x: 237, endPoint y: 64, distance: 118.9
